Goal: Check status: Check status

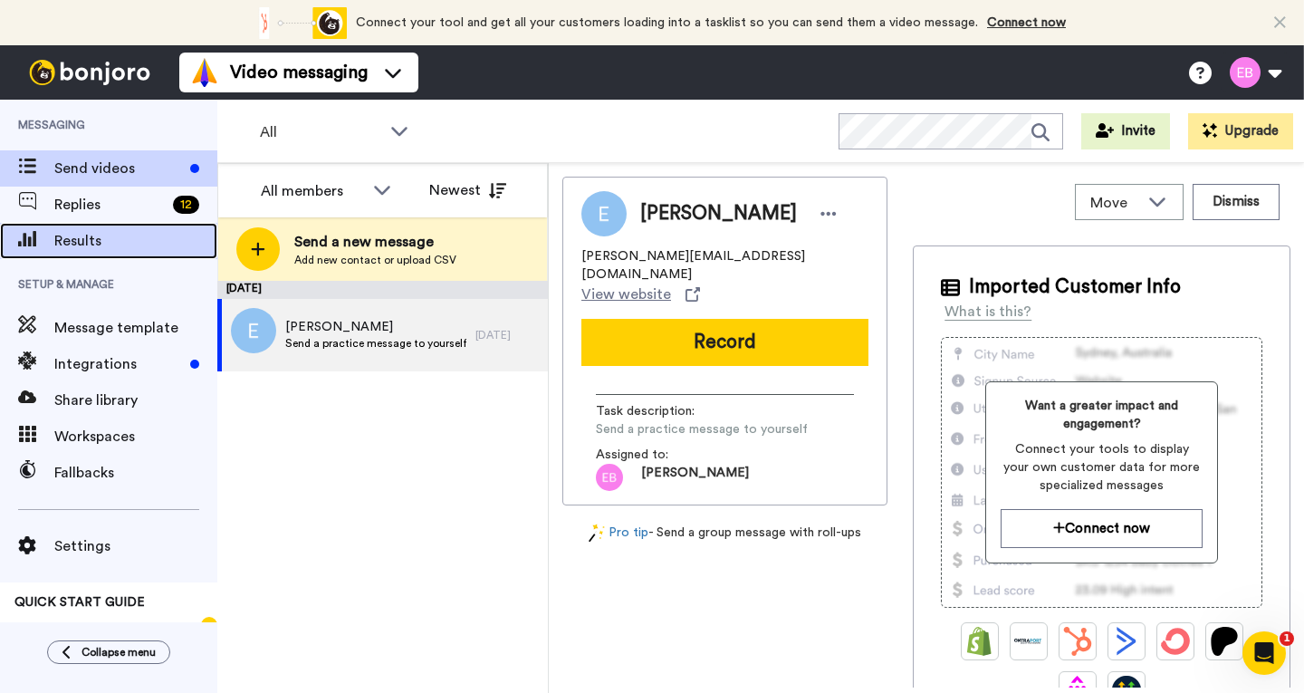
click at [111, 242] on span "Results" at bounding box center [135, 241] width 163 height 22
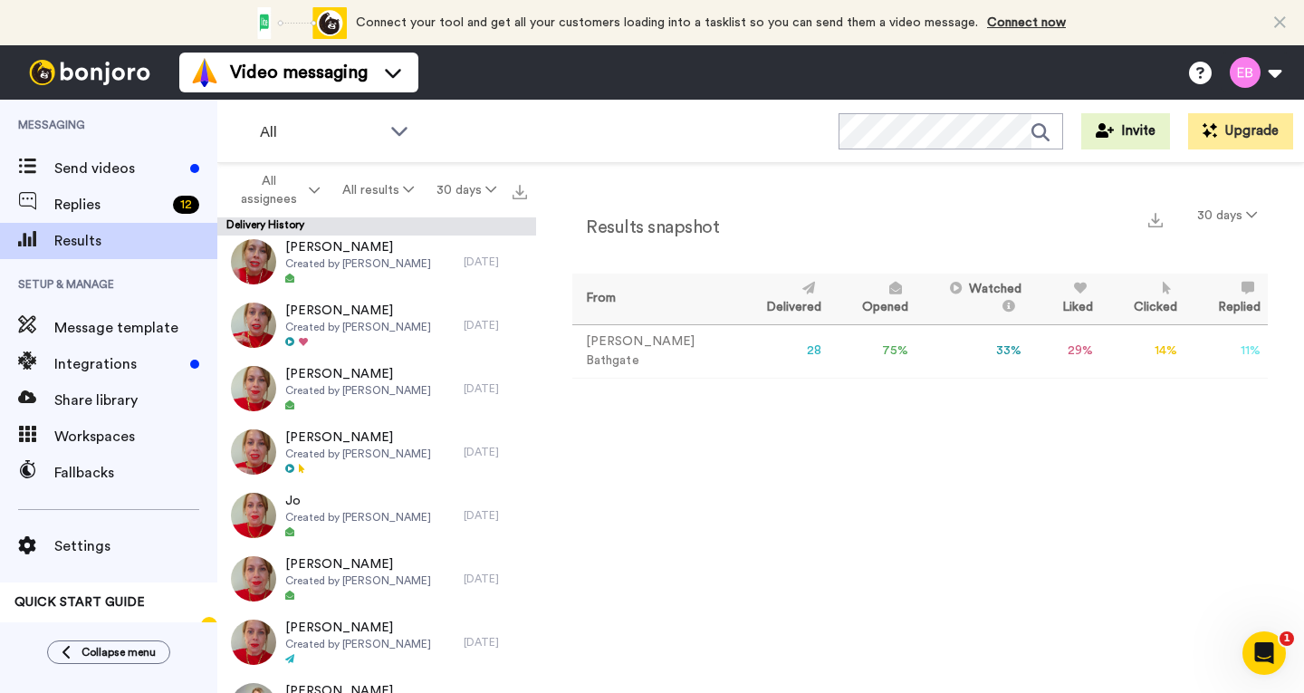
scroll to position [832, 0]
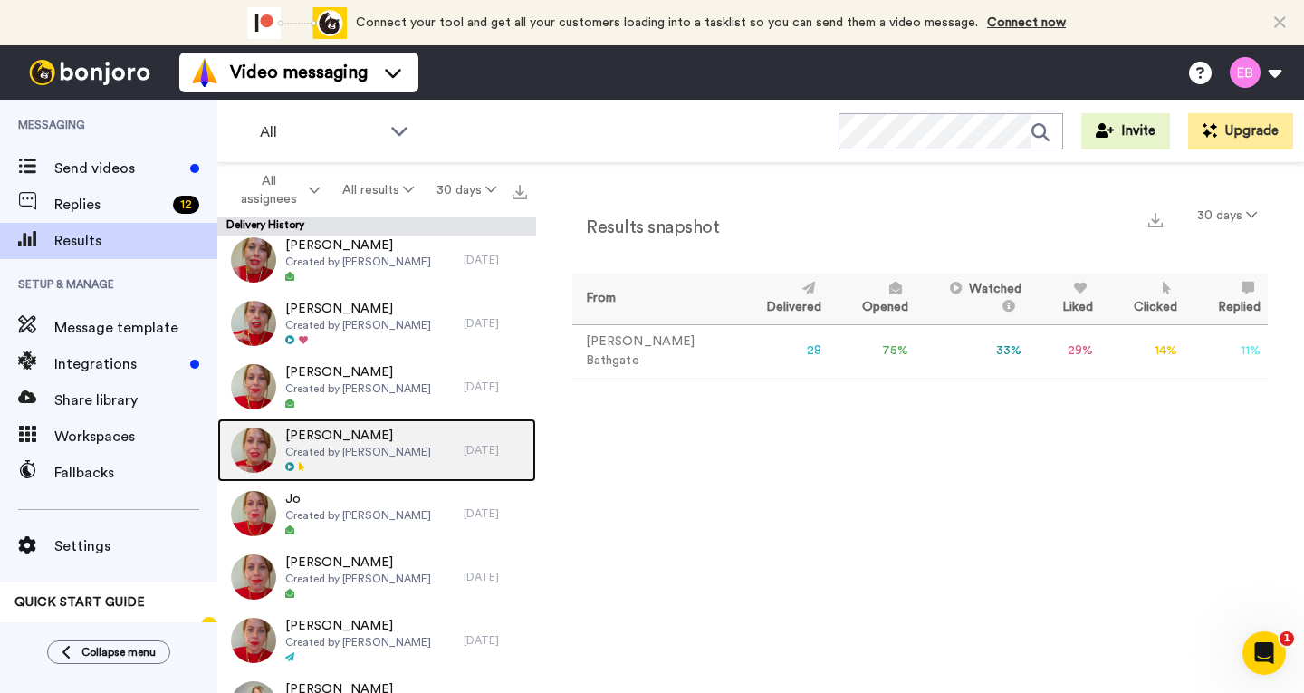
click at [380, 451] on span "Created by [PERSON_NAME]" at bounding box center [358, 452] width 146 height 14
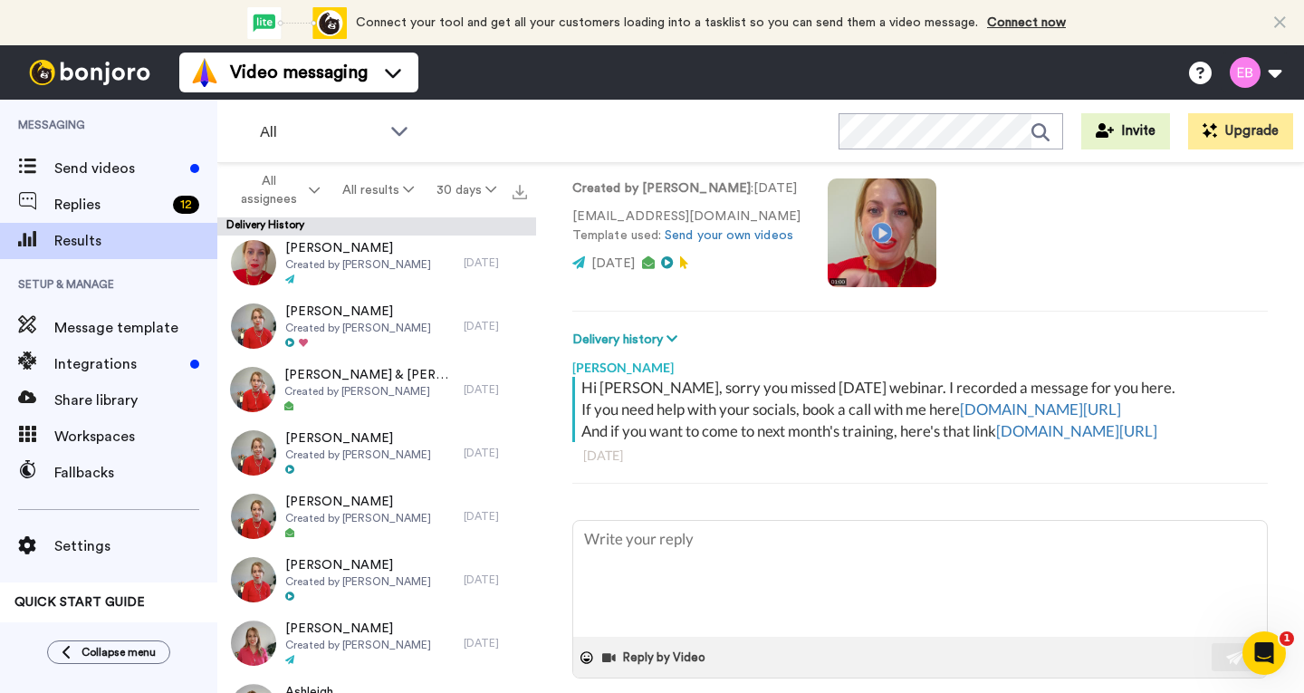
scroll to position [1210, 0]
